Goal: Information Seeking & Learning: Learn about a topic

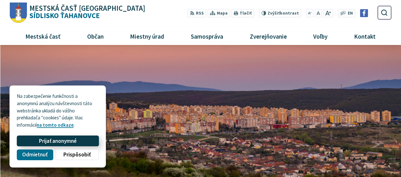
click at [65, 142] on span "Prijať anonymné" at bounding box center [58, 141] width 38 height 7
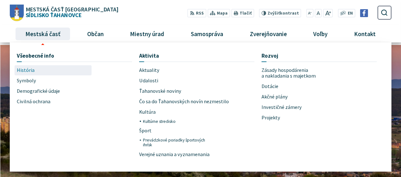
click at [33, 72] on span "História" at bounding box center [26, 70] width 18 height 10
click at [31, 72] on span "História" at bounding box center [26, 70] width 18 height 10
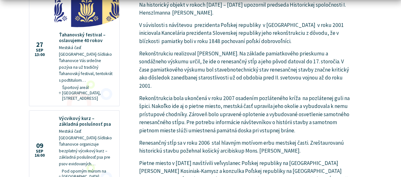
scroll to position [602, 0]
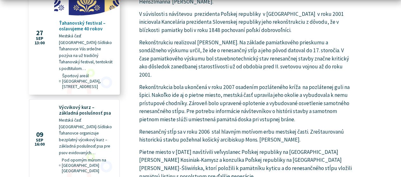
click at [91, 75] on span "Miesto: Športový areál Olympia, Čínska 33, Košice" at bounding box center [88, 81] width 52 height 16
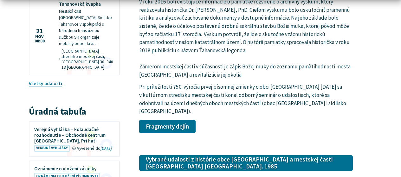
scroll to position [824, 0]
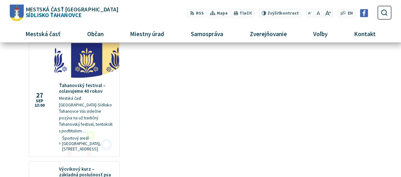
scroll to position [571, 0]
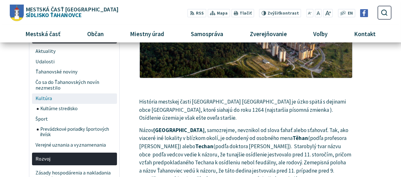
scroll to position [127, 0]
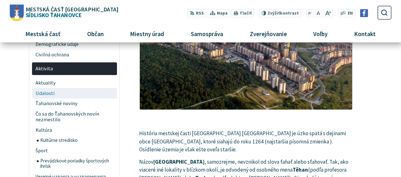
click at [49, 93] on span "Udalosti" at bounding box center [75, 93] width 78 height 10
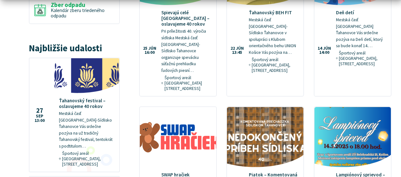
scroll to position [539, 0]
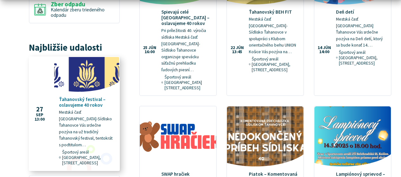
click at [83, 97] on h4 "Ťahanovský festival – oslavujeme 40 rokov" at bounding box center [86, 102] width 55 height 11
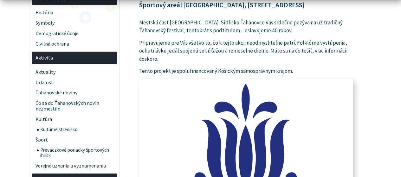
scroll to position [222, 0]
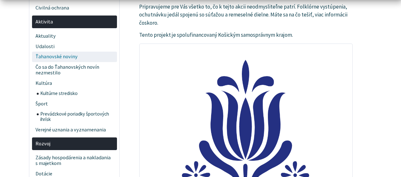
click at [66, 56] on span "Ťahanovské noviny" at bounding box center [75, 57] width 78 height 10
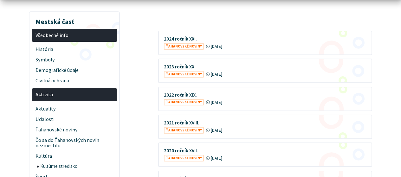
scroll to position [158, 0]
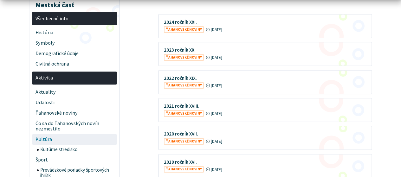
click at [49, 138] on span "Kultúra" at bounding box center [75, 139] width 78 height 10
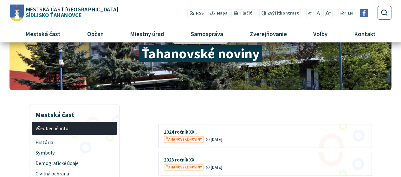
scroll to position [32, 0]
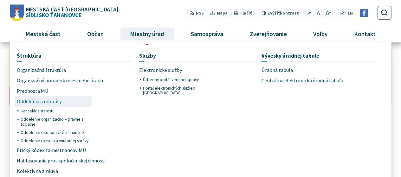
click at [53, 103] on span "Oddelenia a referáty" at bounding box center [39, 101] width 45 height 10
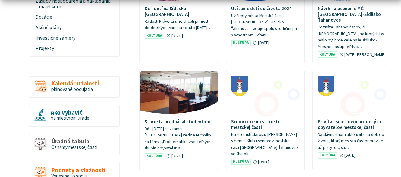
scroll to position [349, 0]
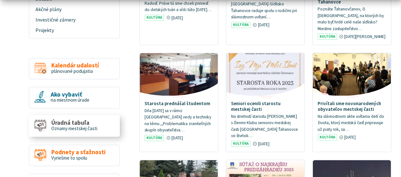
click at [75, 123] on span "Úradná tabuľa" at bounding box center [74, 123] width 46 height 7
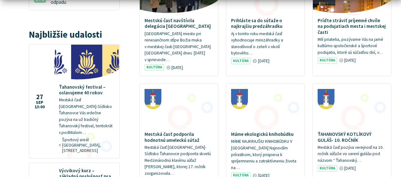
scroll to position [571, 0]
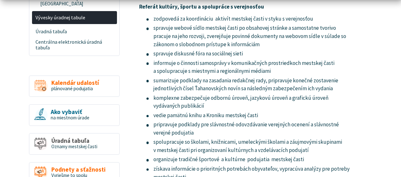
scroll to position [349, 0]
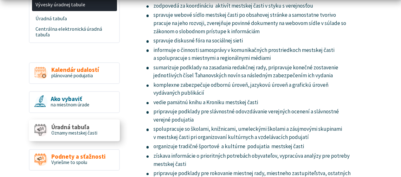
click at [86, 124] on span "Úradná tabuľa" at bounding box center [74, 127] width 46 height 7
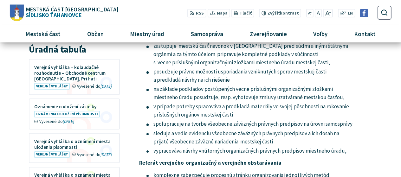
scroll to position [824, 0]
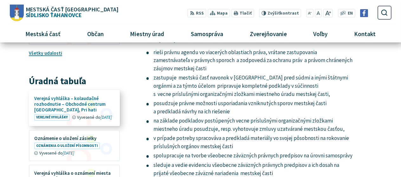
click at [74, 91] on figure at bounding box center [74, 108] width 90 height 35
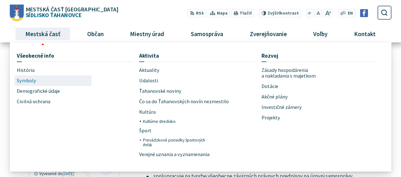
scroll to position [792, 0]
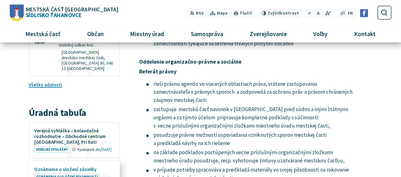
click at [82, 162] on figure at bounding box center [74, 177] width 90 height 30
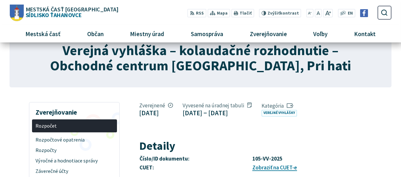
scroll to position [32, 0]
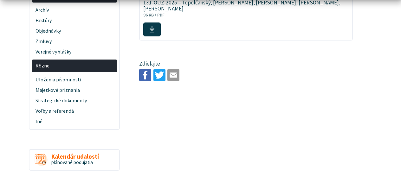
scroll to position [317, 0]
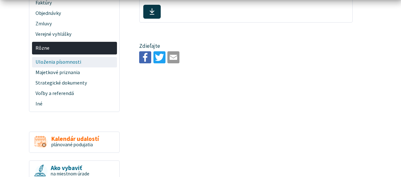
click at [73, 63] on span "Uloženia písomnosti" at bounding box center [75, 62] width 78 height 10
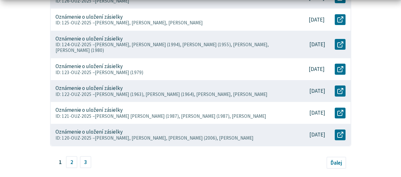
scroll to position [380, 0]
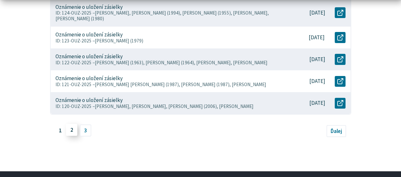
click at [71, 124] on link "2" at bounding box center [71, 130] width 11 height 12
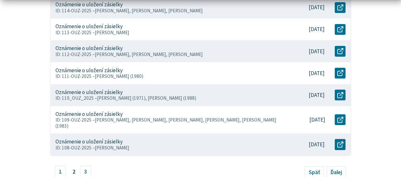
scroll to position [349, 0]
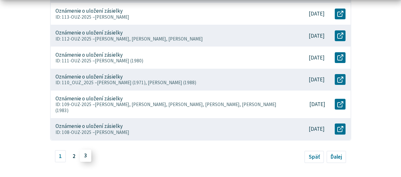
click at [86, 155] on link "3" at bounding box center [85, 156] width 11 height 12
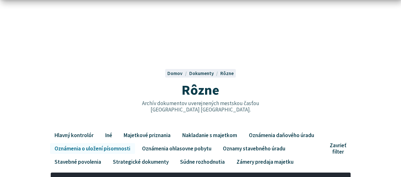
scroll to position [32, 0]
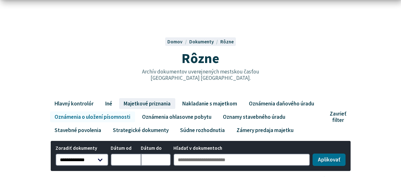
click at [139, 105] on link "Majetkové priznania" at bounding box center [147, 103] width 56 height 11
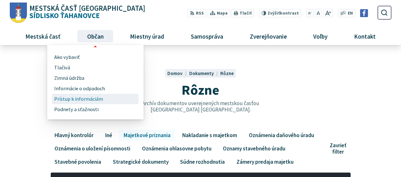
click at [86, 98] on span "Prístup k informáciám" at bounding box center [78, 99] width 49 height 10
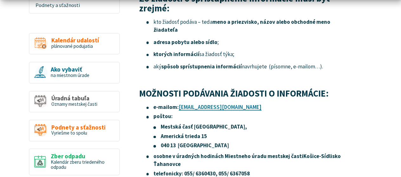
scroll to position [190, 0]
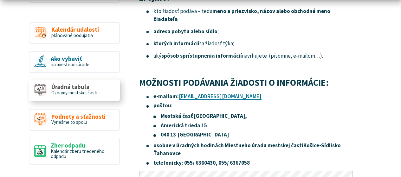
click at [80, 87] on span "Úradná tabuľa" at bounding box center [74, 87] width 46 height 7
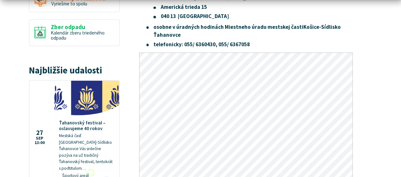
scroll to position [349, 0]
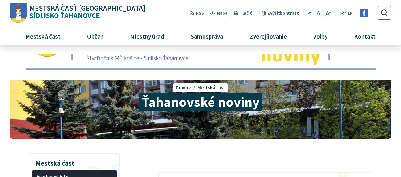
scroll to position [32, 0]
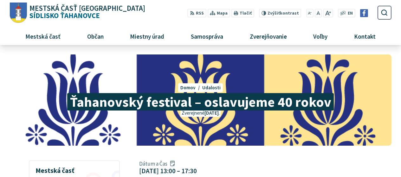
scroll to position [222, 0]
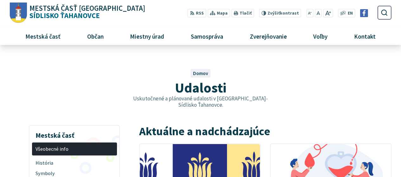
scroll to position [539, 0]
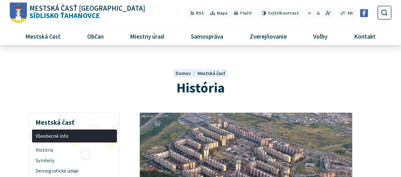
scroll to position [127, 0]
